Goal: Navigation & Orientation: Find specific page/section

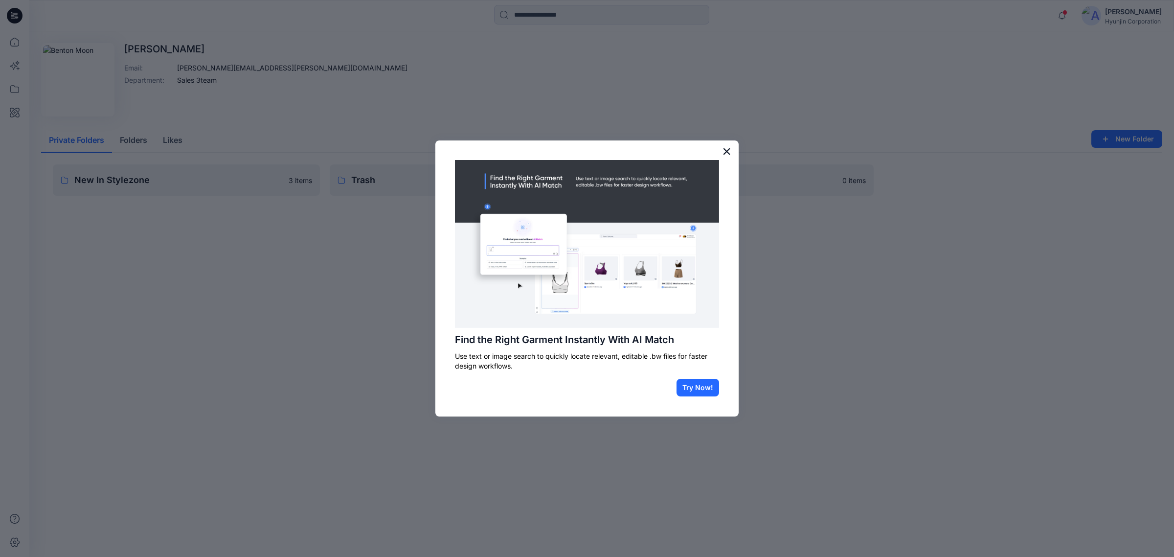
click at [728, 153] on button "×" at bounding box center [726, 151] width 9 height 16
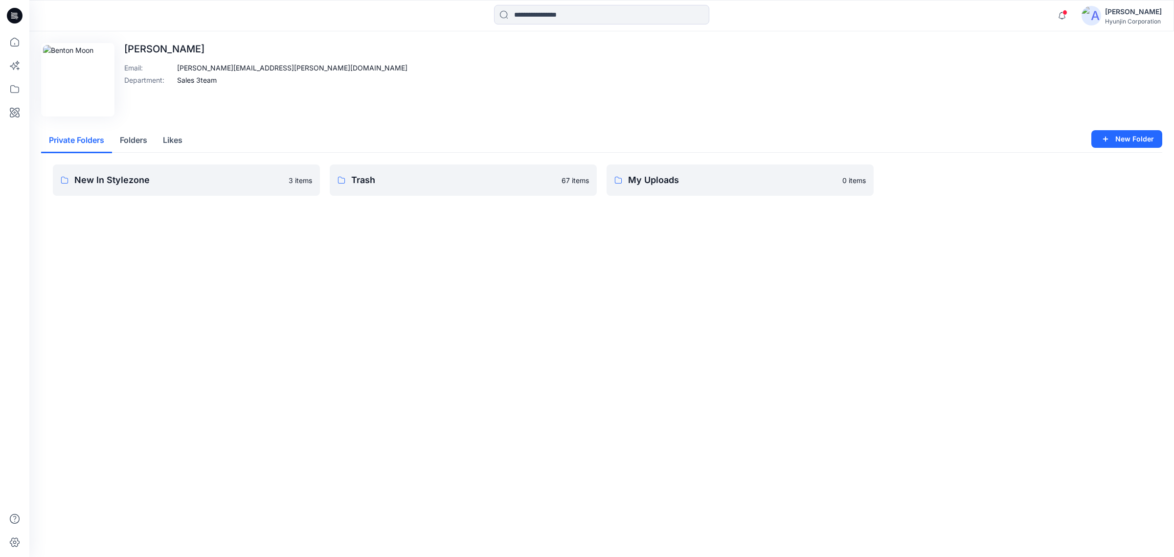
click at [133, 142] on button "Folders" at bounding box center [133, 140] width 43 height 25
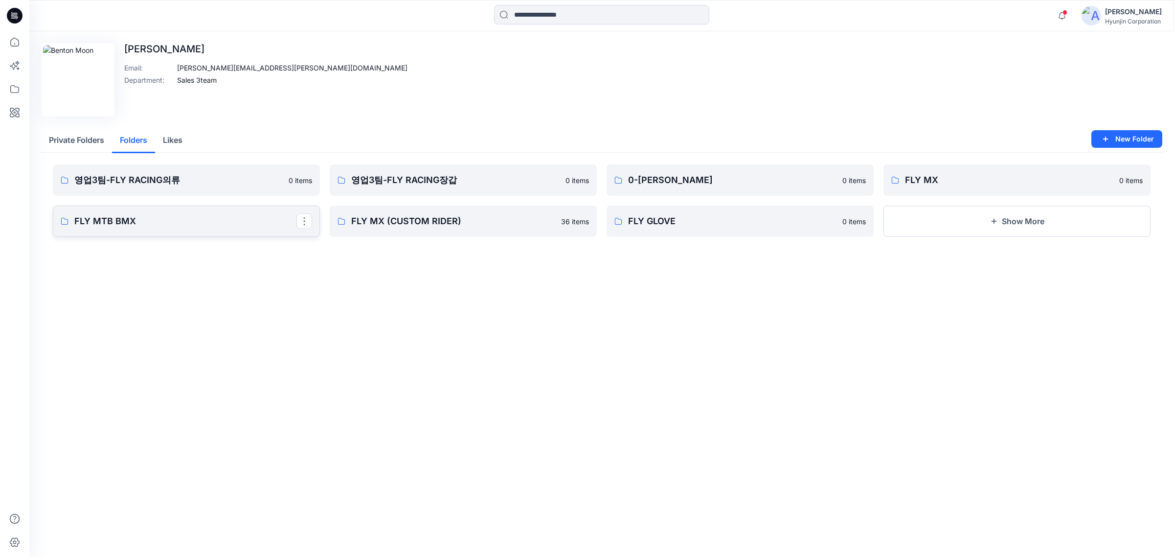
click at [219, 232] on link "FLY MTB BMX" at bounding box center [186, 220] width 267 height 31
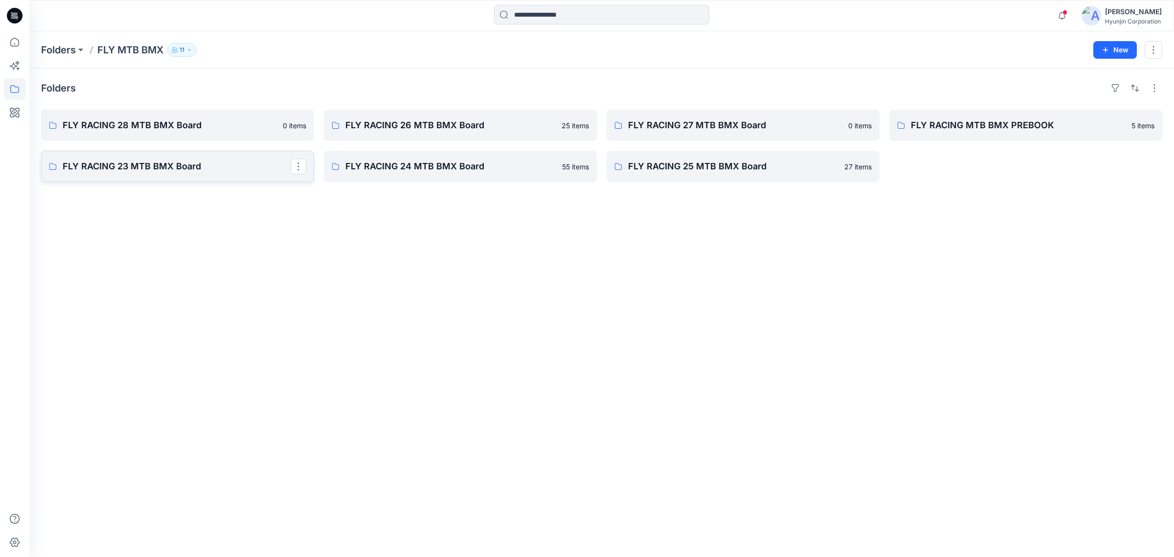
click at [229, 177] on link "FLY RACING 23 MTB BMX Board" at bounding box center [177, 166] width 273 height 31
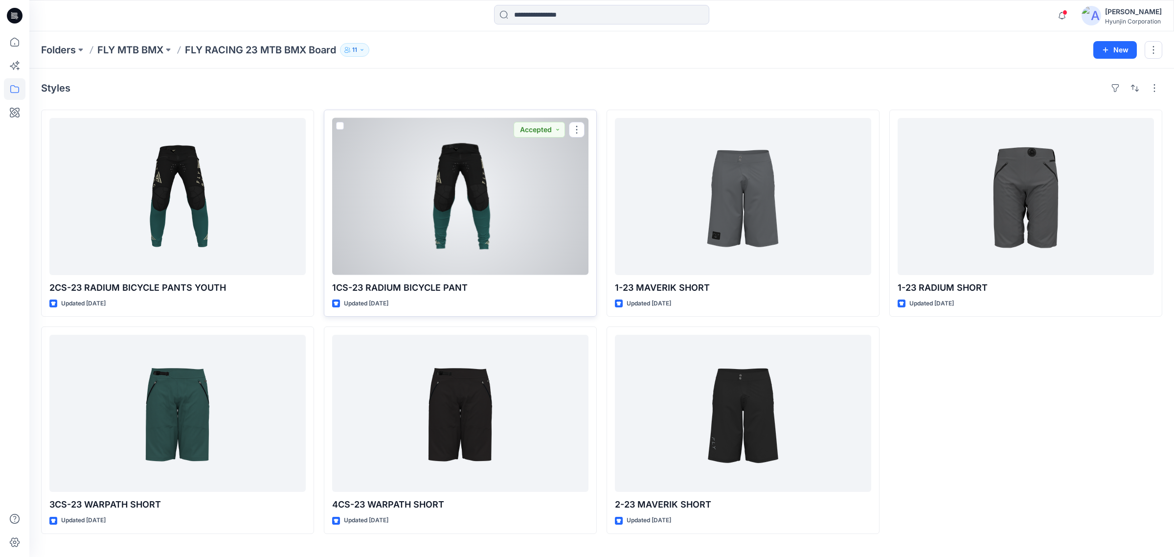
click at [453, 216] on div at bounding box center [460, 196] width 256 height 157
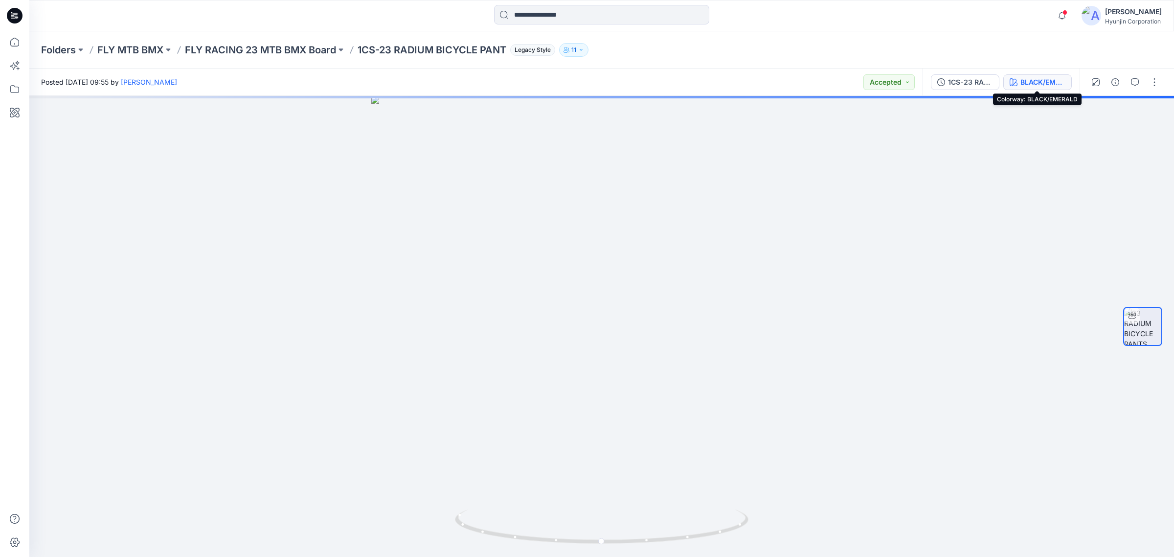
click at [1020, 84] on div "BLACK/EMERALD" at bounding box center [1042, 82] width 45 height 11
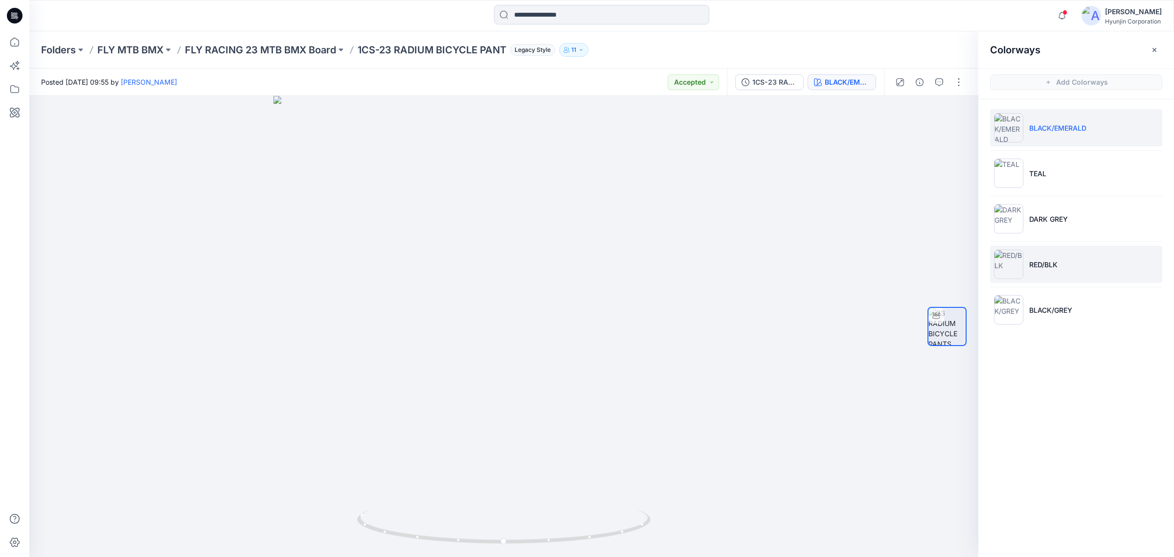
click at [1043, 263] on p "RED/BLK" at bounding box center [1043, 264] width 28 height 10
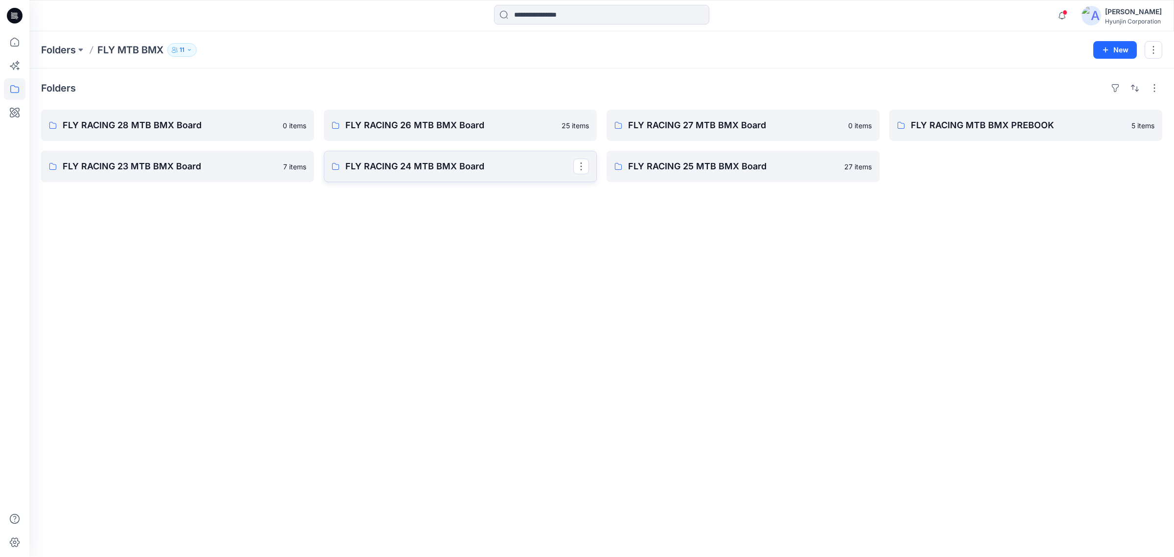
click at [456, 175] on link "FLY RACING 24 MTB BMX Board" at bounding box center [460, 166] width 273 height 31
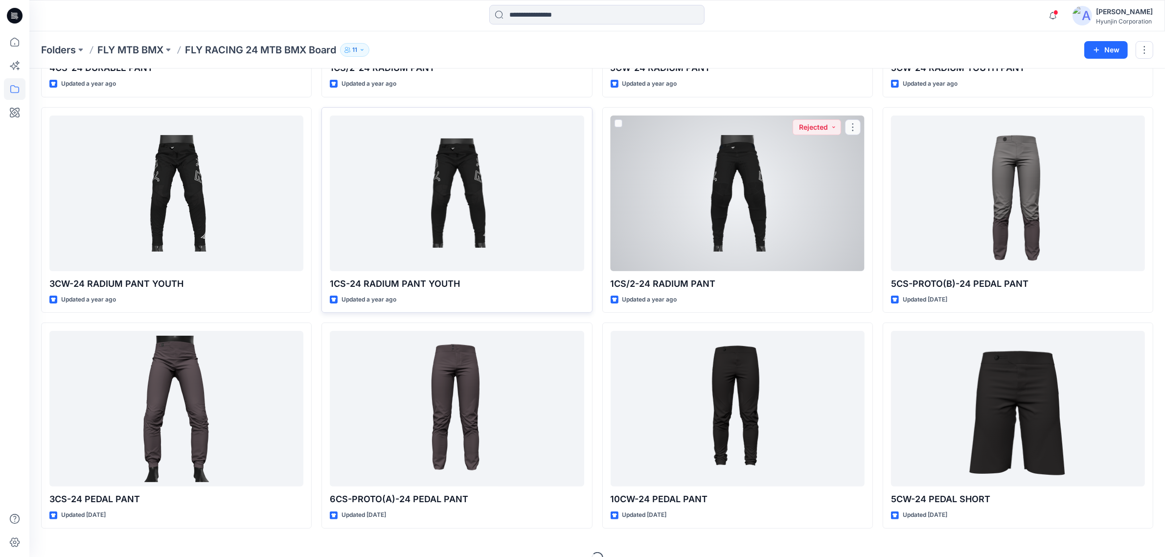
scroll to position [236, 0]
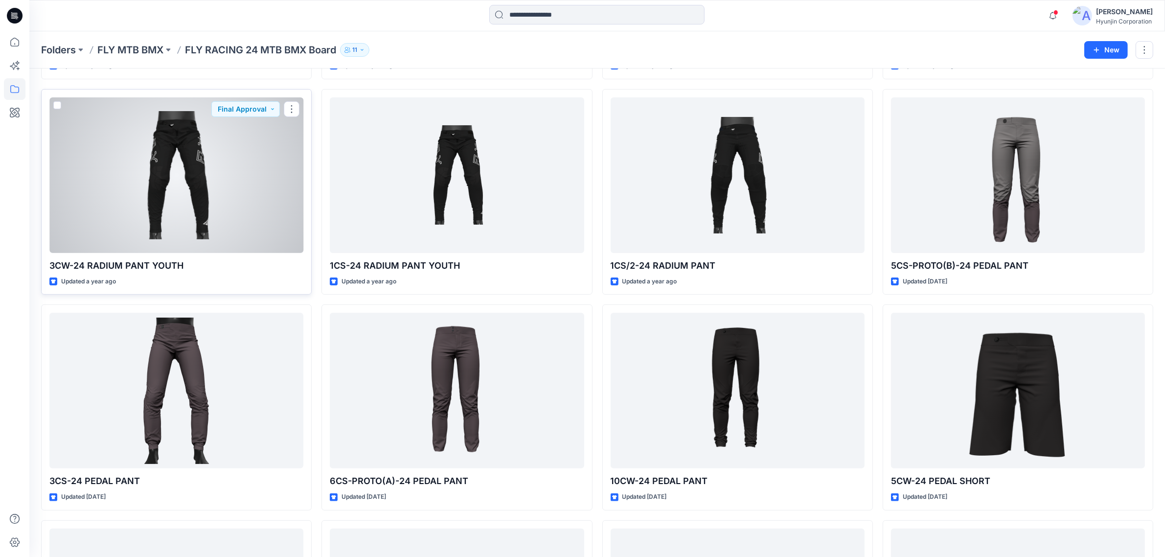
click at [213, 219] on div at bounding box center [176, 175] width 254 height 156
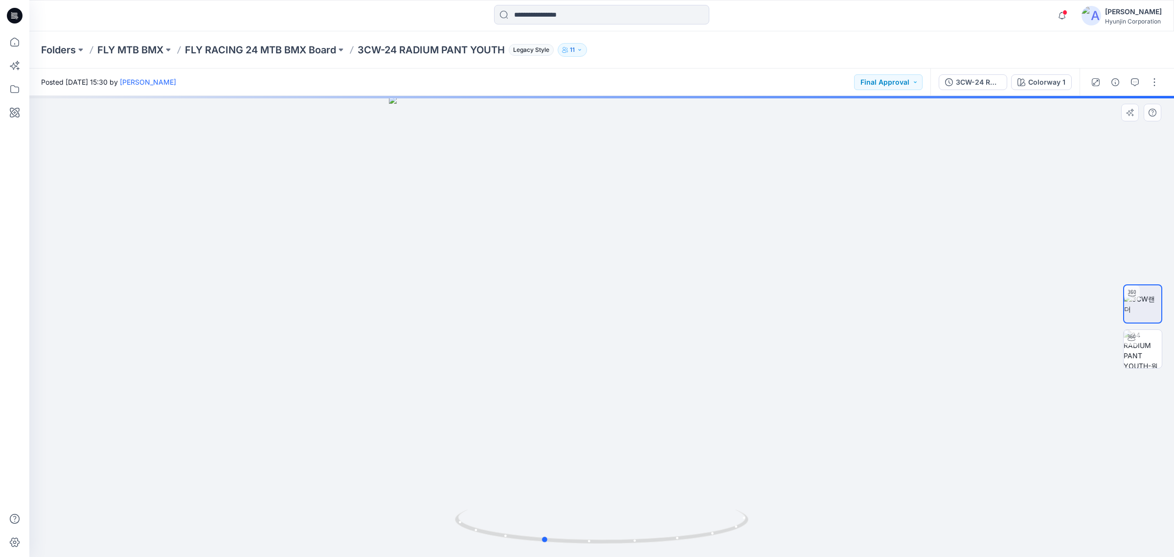
drag, startPoint x: 664, startPoint y: 500, endPoint x: 605, endPoint y: 471, distance: 65.9
click at [605, 471] on div at bounding box center [601, 326] width 1145 height 461
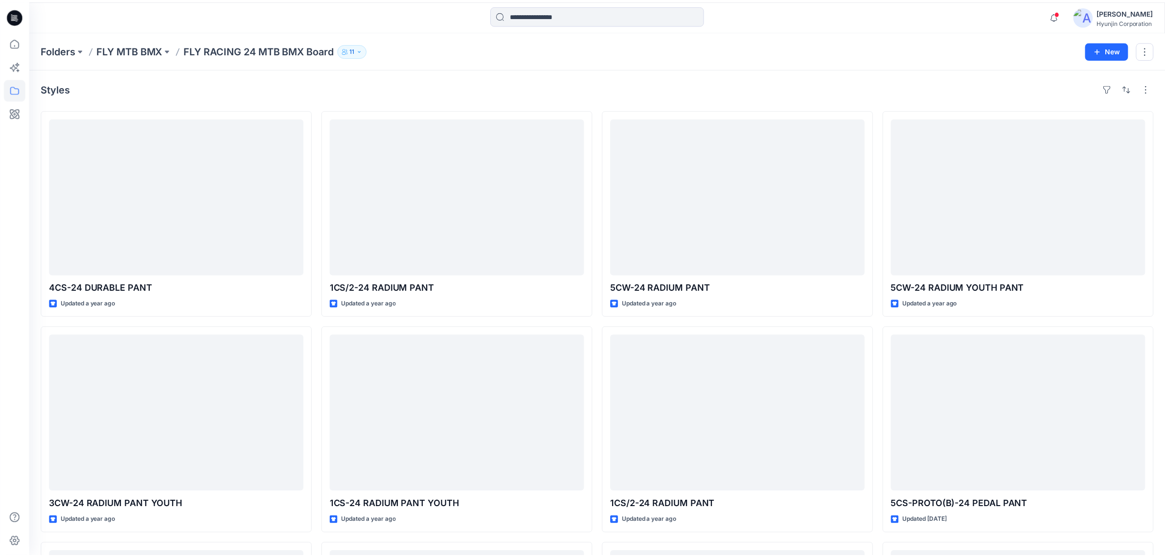
scroll to position [236, 0]
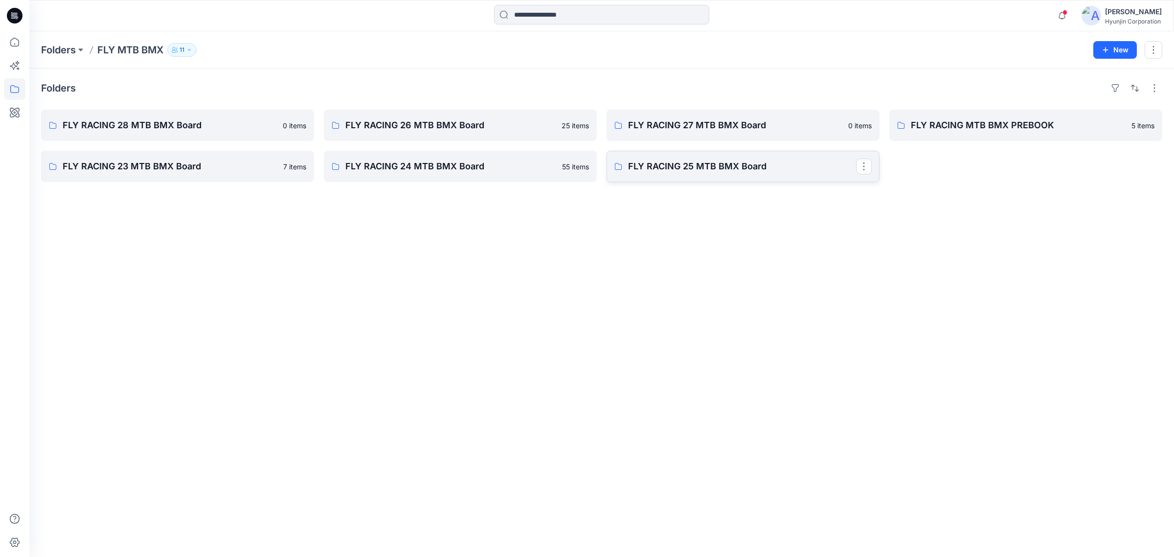
click at [707, 177] on link "FLY RACING 25 MTB BMX Board" at bounding box center [743, 166] width 273 height 31
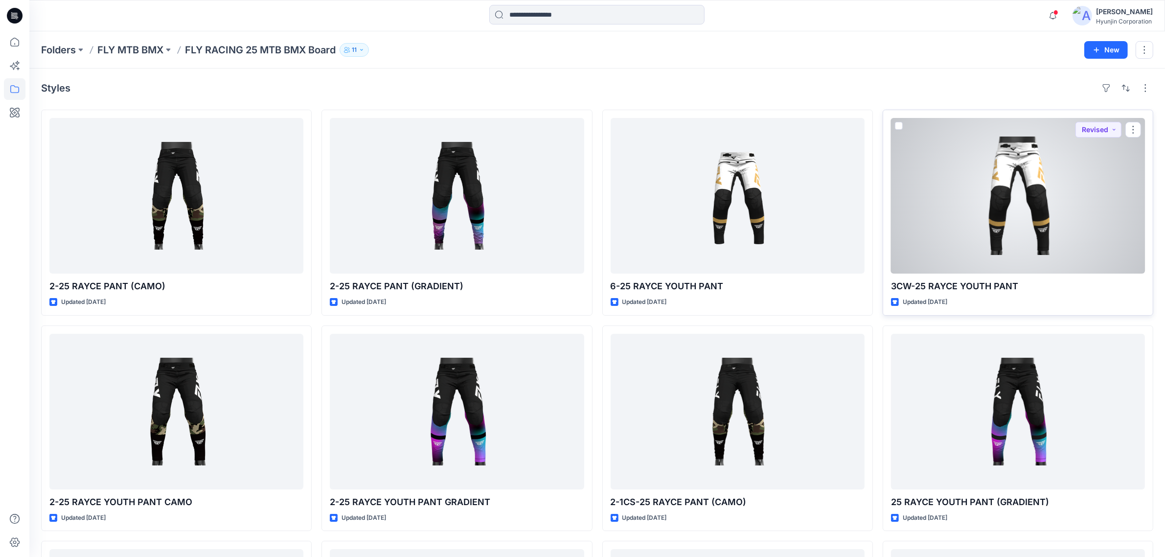
click at [992, 218] on div at bounding box center [1018, 196] width 254 height 156
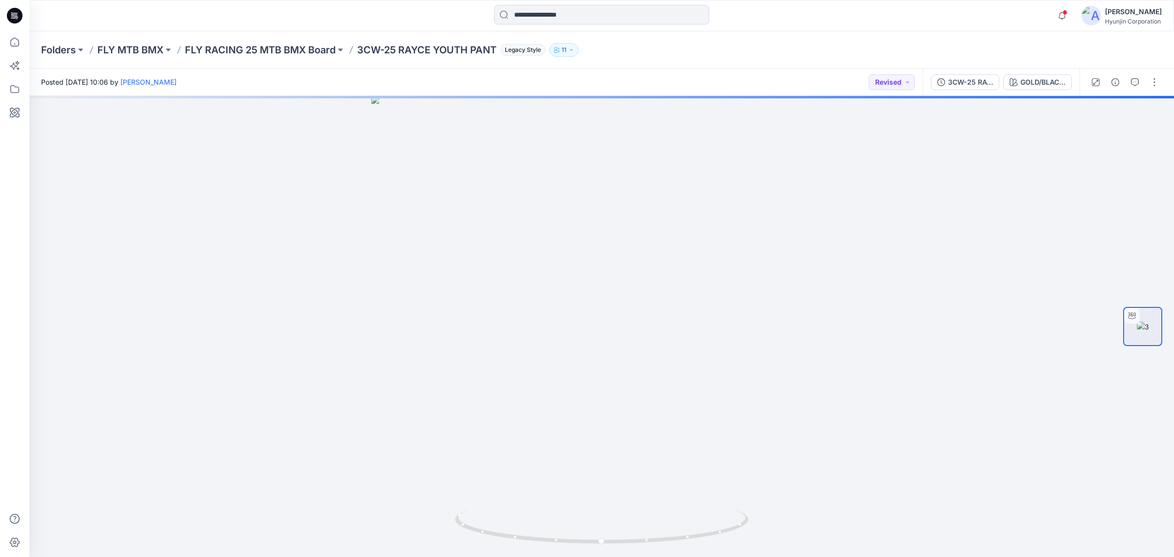
click at [1037, 90] on div "3CW-25 RAYCE YOUTH PANT GOLD/BLACK/WHITE" at bounding box center [1001, 81] width 157 height 27
click at [1037, 87] on div "GOLD/BLACK/WHITE" at bounding box center [1042, 82] width 45 height 11
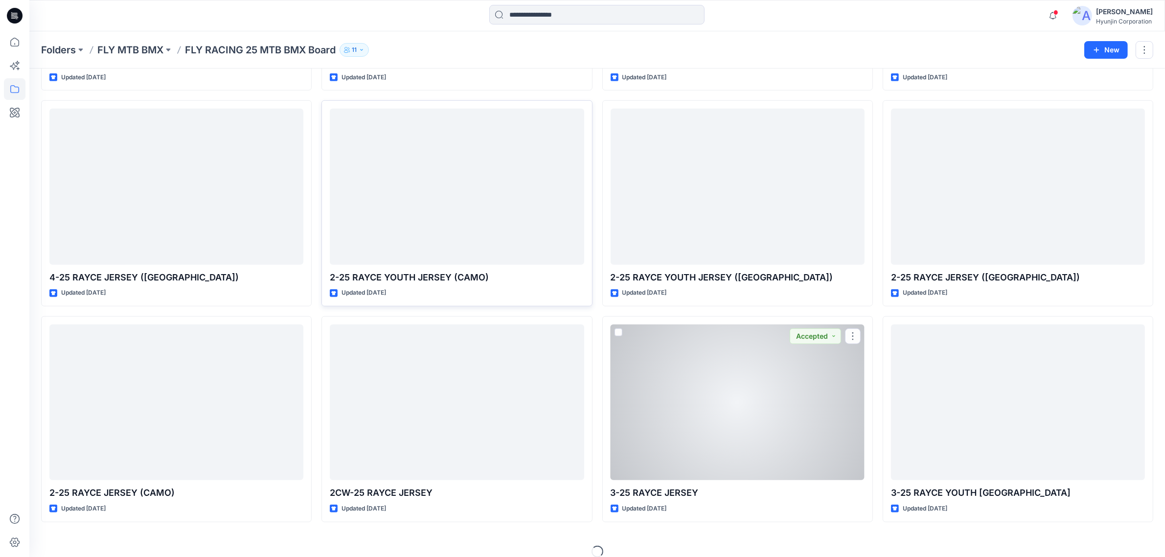
scroll to position [884, 0]
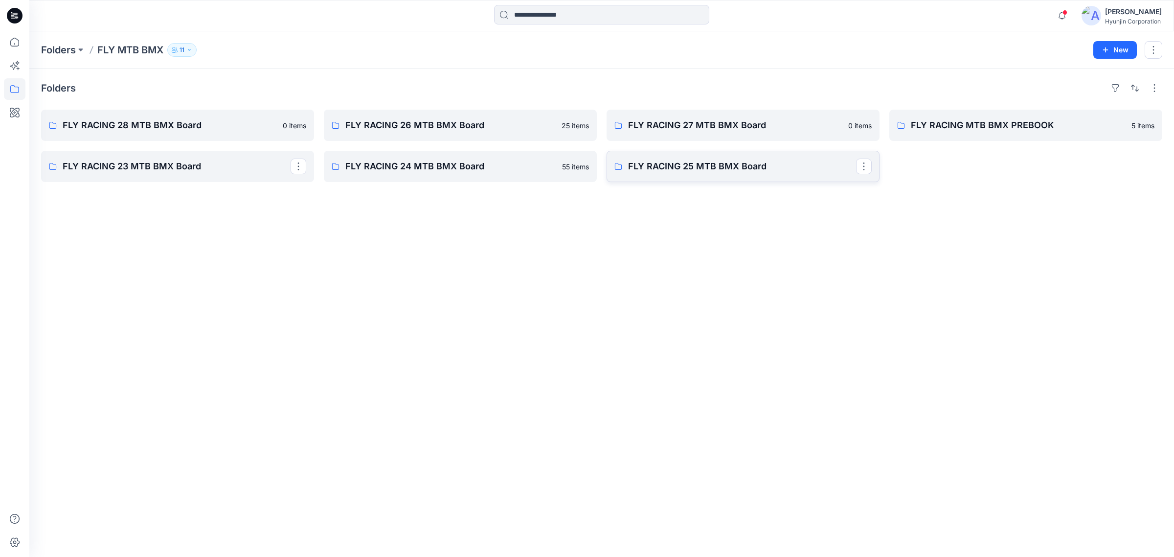
click at [643, 167] on p "FLY RACING 25 MTB BMX Board" at bounding box center [742, 166] width 228 height 14
click at [456, 134] on link "FLY RACING 26 MTB BMX Board" at bounding box center [460, 125] width 273 height 31
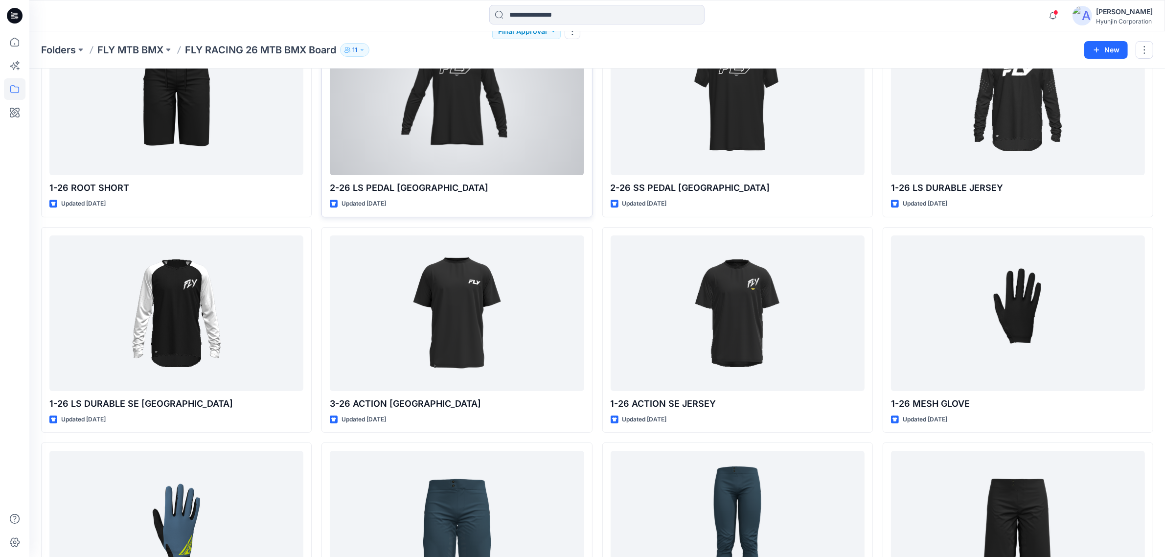
scroll to position [236, 0]
